Goal: Transaction & Acquisition: Purchase product/service

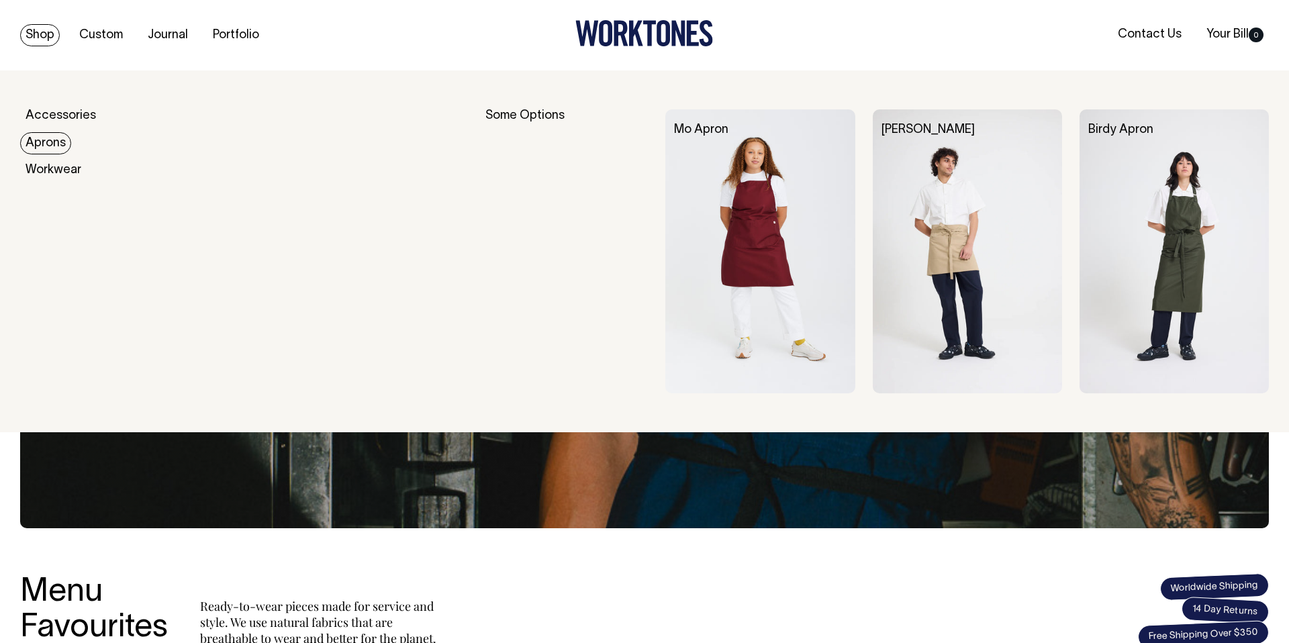
scroll to position [1, 0]
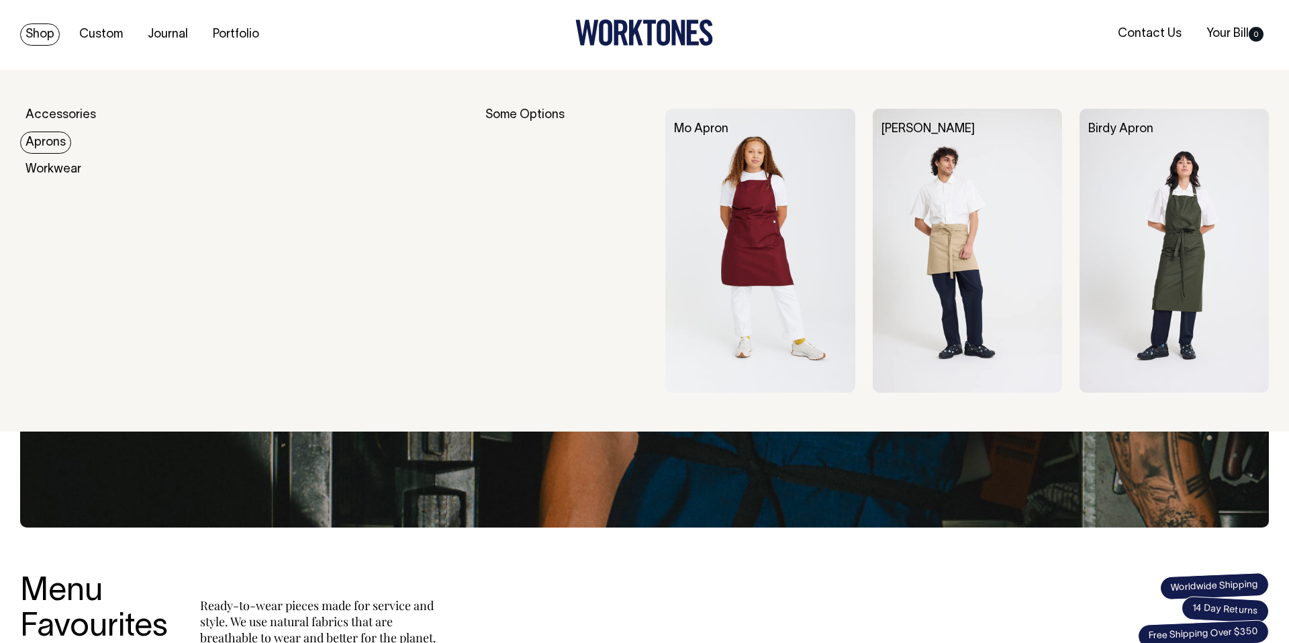
click at [882, 177] on img at bounding box center [967, 251] width 189 height 284
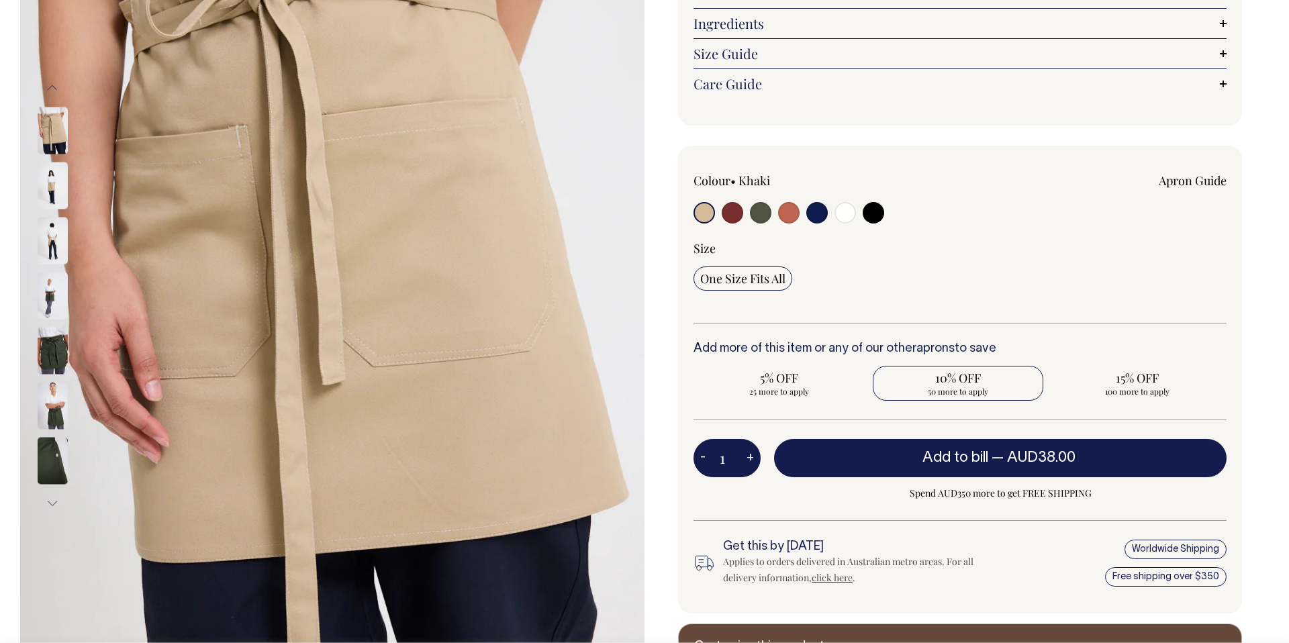
click at [942, 373] on span "10% OFF" at bounding box center [959, 378] width 158 height 16
click at [942, 373] on input "10% OFF 50 more to apply" at bounding box center [958, 383] width 171 height 35
radio input "true"
type input "50"
radio input "true"
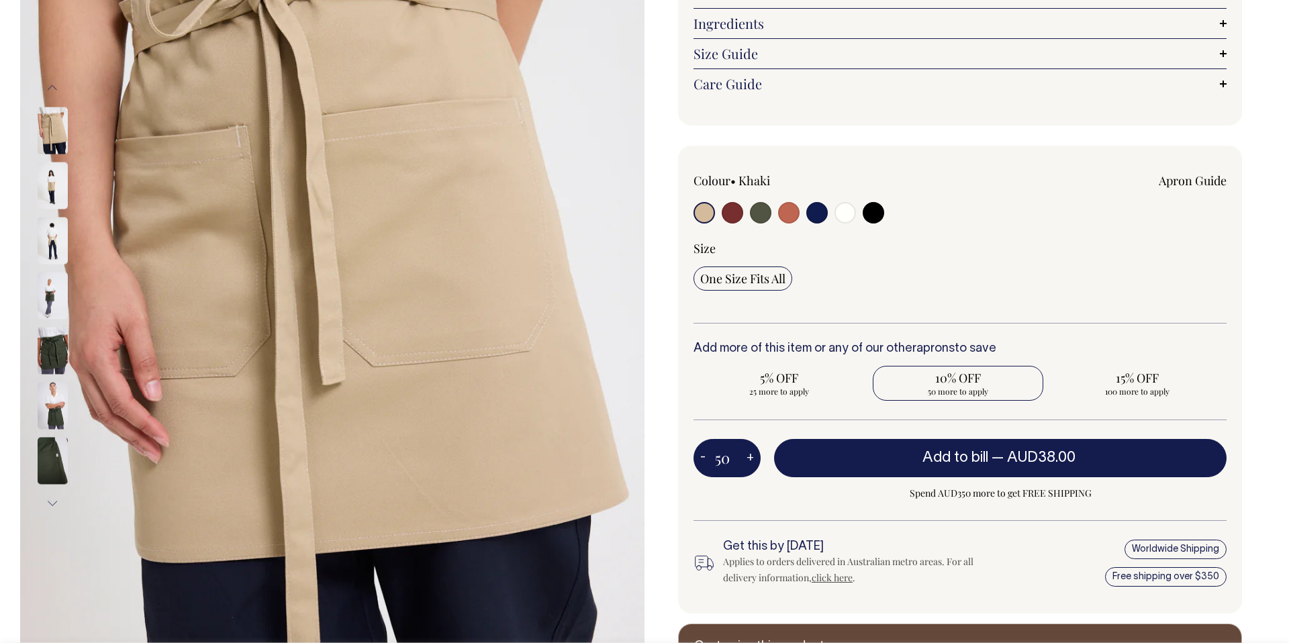
select select
type input "50"
